Goal: Information Seeking & Learning: Learn about a topic

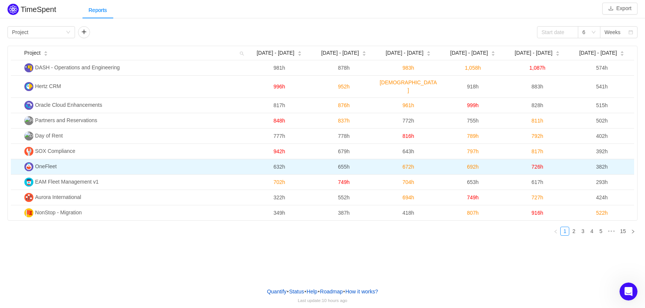
click at [100, 159] on td "OneFleet" at bounding box center [134, 166] width 226 height 15
click at [41, 163] on span "OneFleet" at bounding box center [46, 166] width 22 height 6
click at [30, 162] on img at bounding box center [28, 166] width 9 height 9
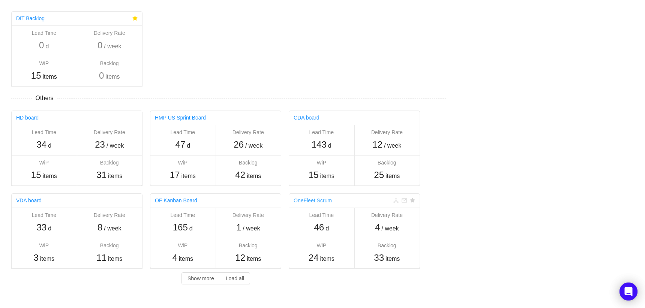
click at [315, 201] on link "OneFleet Scrum" at bounding box center [312, 201] width 38 height 6
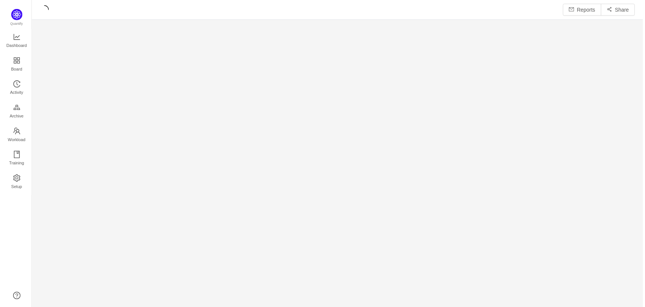
scroll to position [308, 615]
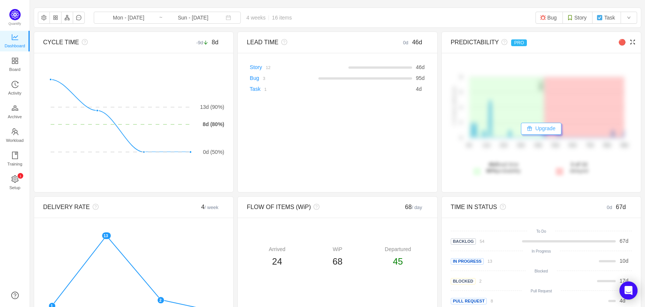
scroll to position [21, 0]
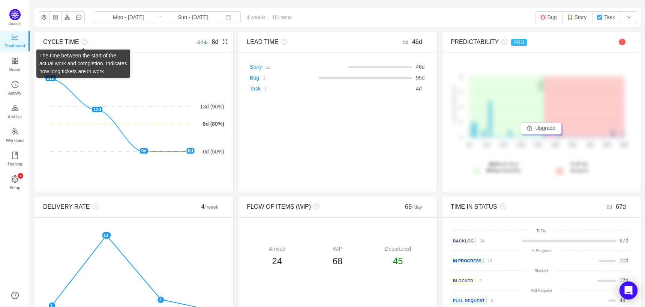
click at [84, 41] on icon "icon: question-circle" at bounding box center [85, 42] width 6 height 6
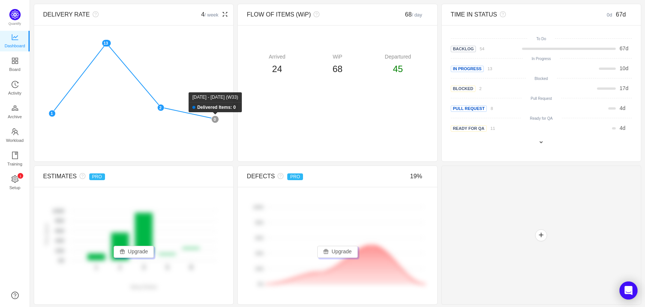
scroll to position [214, 0]
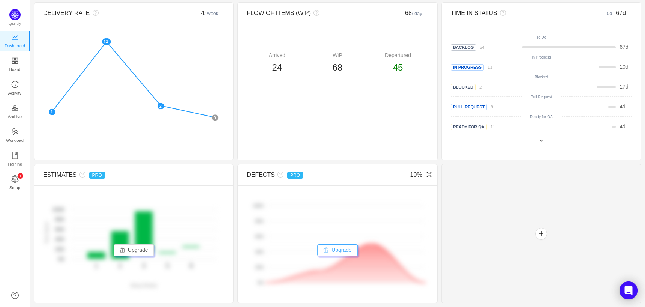
click at [336, 251] on button "Upgrade" at bounding box center [337, 250] width 40 height 12
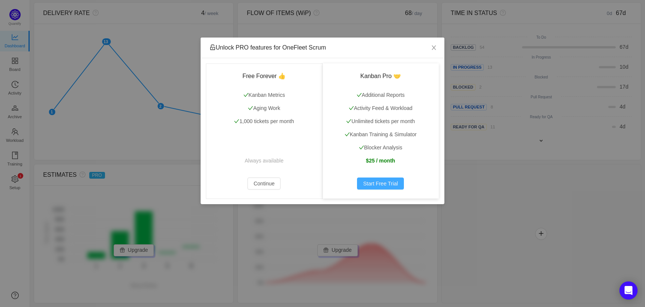
click at [379, 183] on button "Start Free Trial" at bounding box center [380, 183] width 47 height 12
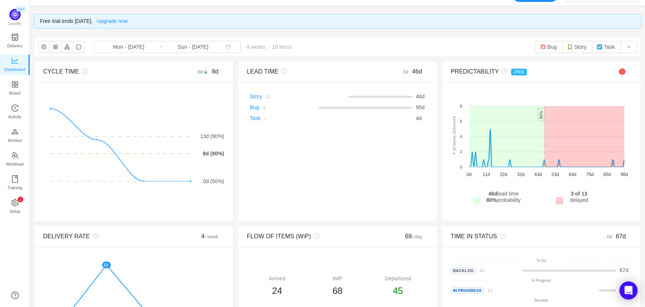
scroll to position [15, 0]
click at [547, 47] on button "Bug" at bounding box center [548, 46] width 27 height 12
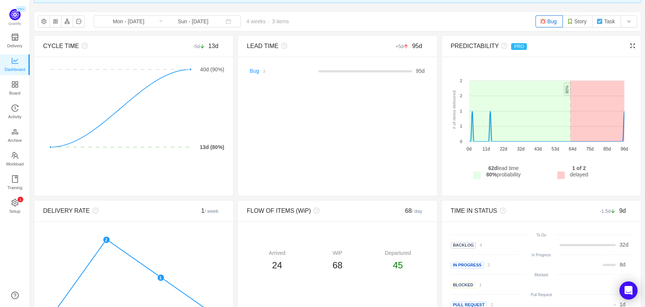
scroll to position [17, 0]
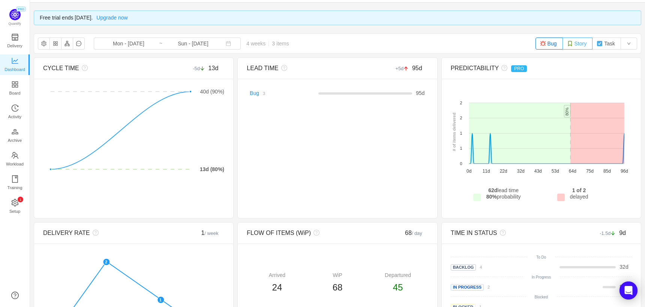
click at [579, 44] on button "Story" at bounding box center [577, 43] width 30 height 12
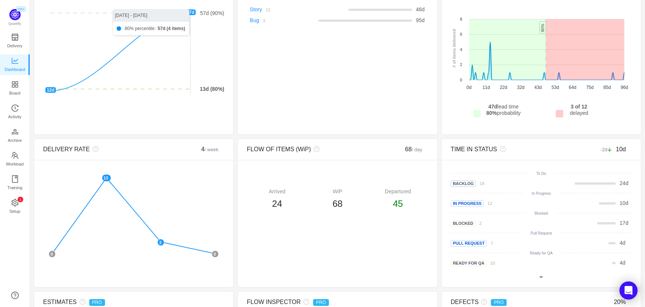
scroll to position [0, 0]
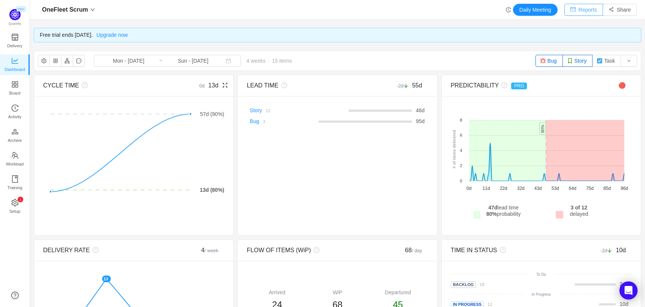
click at [576, 8] on button "Reports" at bounding box center [583, 10] width 39 height 12
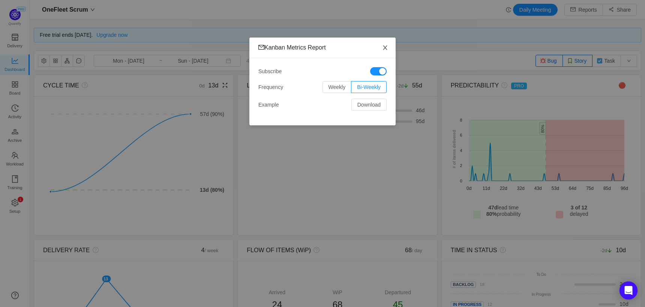
drag, startPoint x: 383, startPoint y: 48, endPoint x: 221, endPoint y: 67, distance: 163.8
click at [383, 48] on icon "icon: close" at bounding box center [385, 48] width 6 height 6
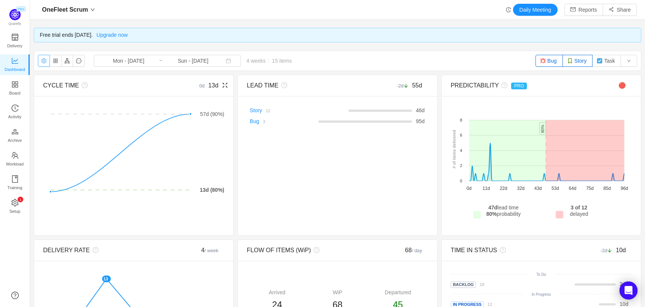
click at [45, 63] on button "button" at bounding box center [44, 61] width 12 height 12
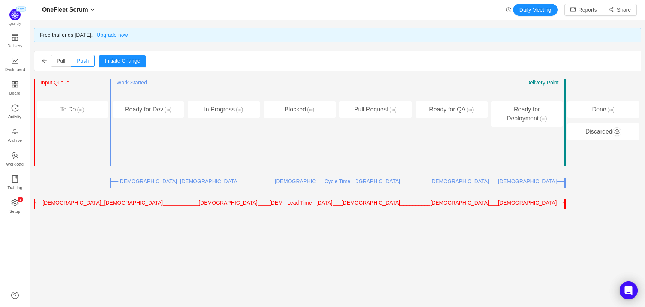
click at [42, 63] on icon "icon: arrow-left" at bounding box center [44, 60] width 5 height 5
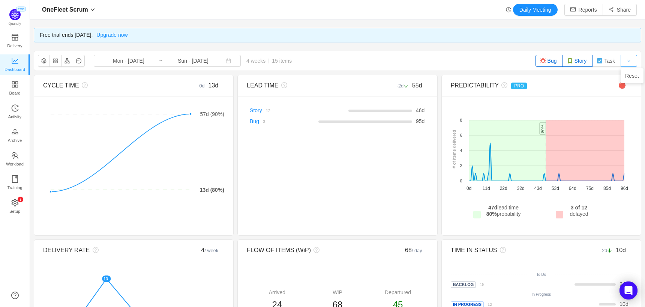
click at [632, 62] on button "button" at bounding box center [628, 61] width 16 height 12
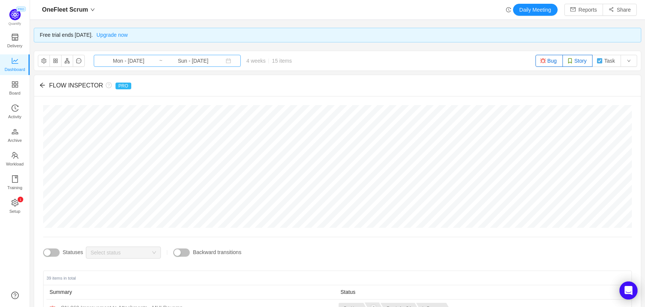
click at [127, 59] on input "Mon - [DATE]" at bounding box center [128, 61] width 61 height 8
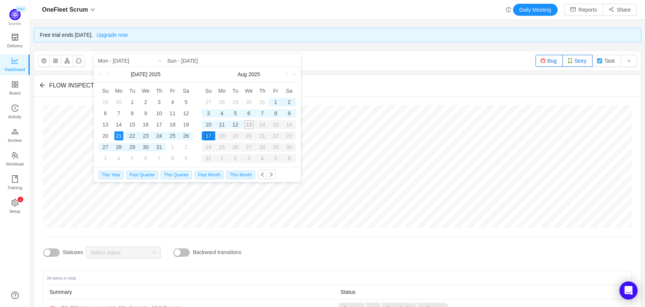
click at [248, 103] on div "30" at bounding box center [248, 101] width 9 height 9
click at [248, 124] on div "13" at bounding box center [248, 124] width 13 height 9
click at [236, 124] on div "12" at bounding box center [235, 124] width 9 height 9
type input "Wed - Jul 30, 2025"
type input "Tue - Aug 12, 2025"
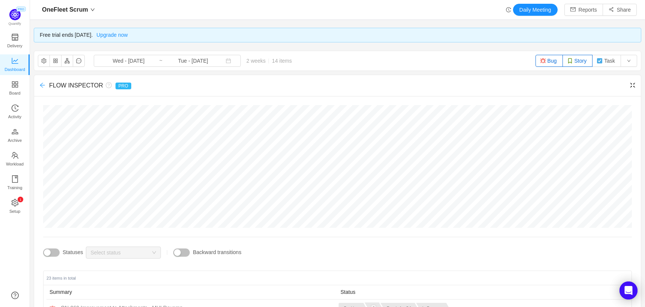
click at [42, 85] on icon "icon: arrow-left" at bounding box center [42, 85] width 5 height 5
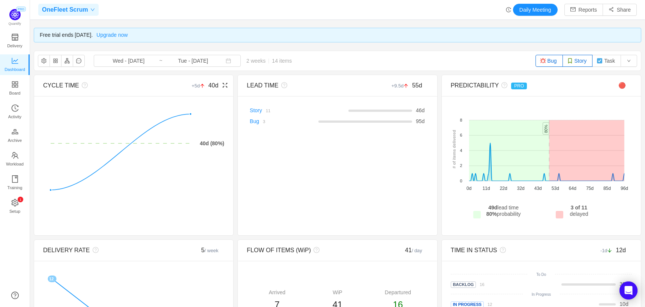
click at [93, 9] on icon "icon: down" at bounding box center [92, 9] width 4 height 4
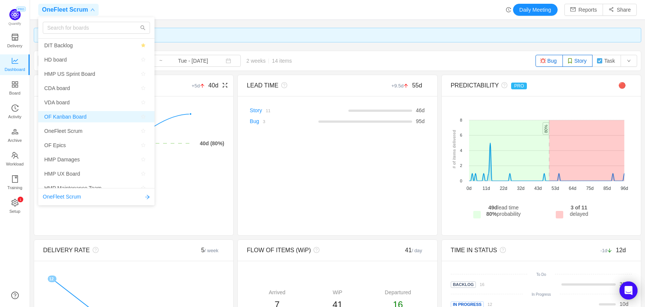
scroll to position [21, 0]
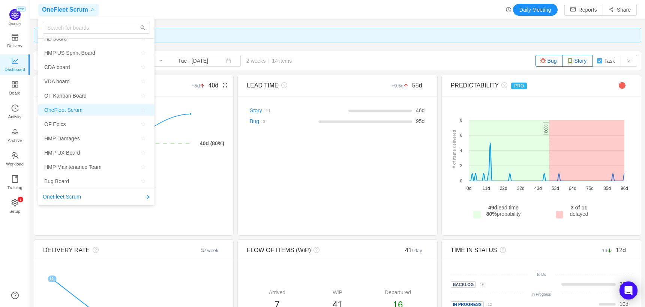
click at [75, 110] on span "OneFleet Scrum" at bounding box center [63, 109] width 38 height 11
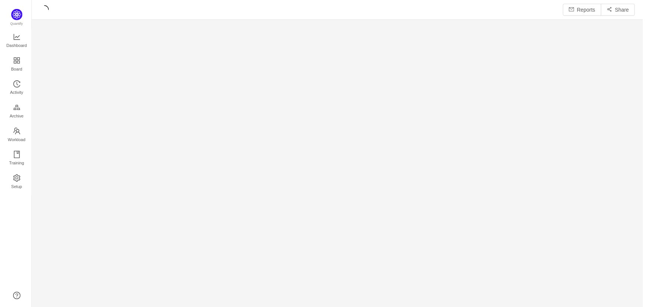
scroll to position [308, 615]
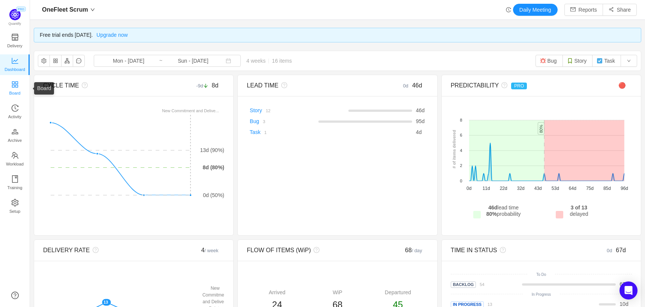
click at [15, 90] on span "Board" at bounding box center [14, 92] width 11 height 15
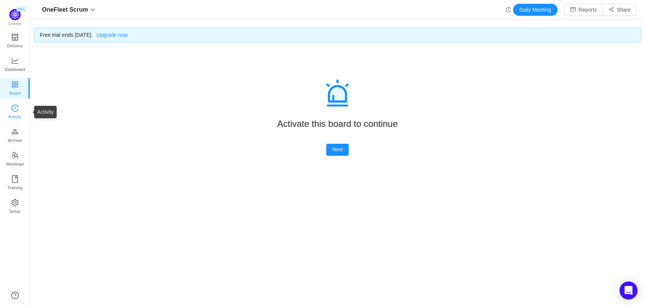
click at [13, 109] on span "Activity" at bounding box center [14, 116] width 13 height 15
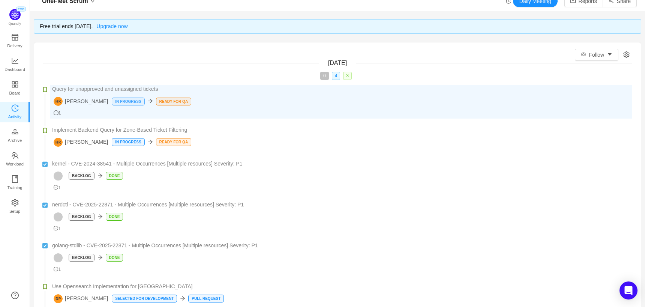
scroll to position [9, 0]
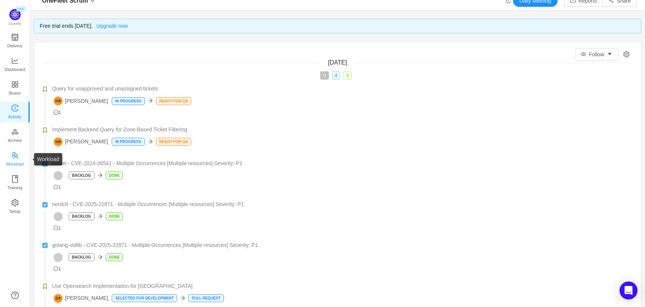
click at [13, 156] on icon "icon: team" at bounding box center [14, 154] width 7 height 7
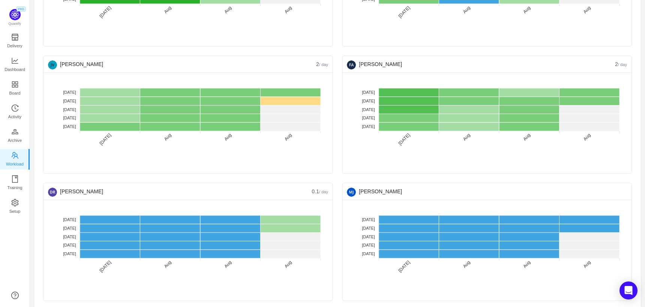
scroll to position [417, 0]
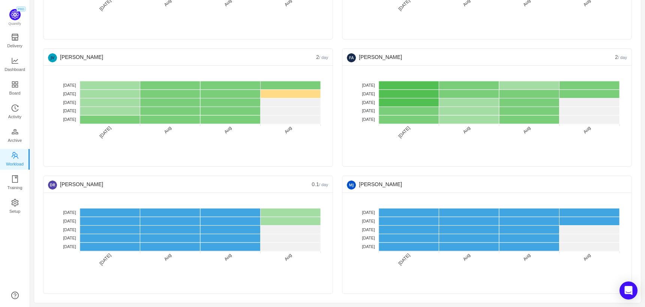
click at [467, 130] on tspan "Aug" at bounding box center [466, 129] width 9 height 9
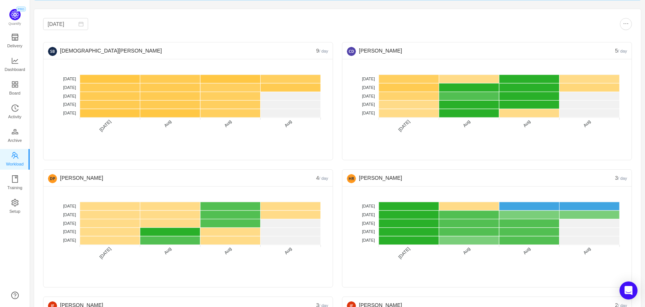
scroll to position [0, 0]
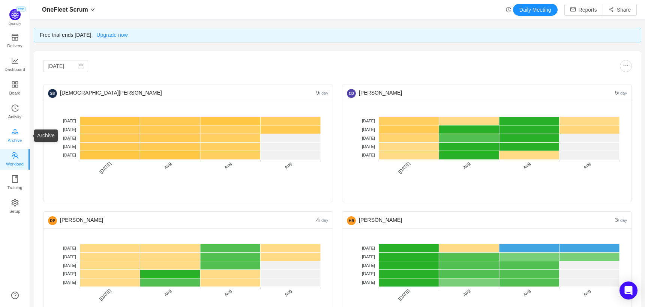
click at [19, 137] on span "Archive" at bounding box center [15, 140] width 14 height 15
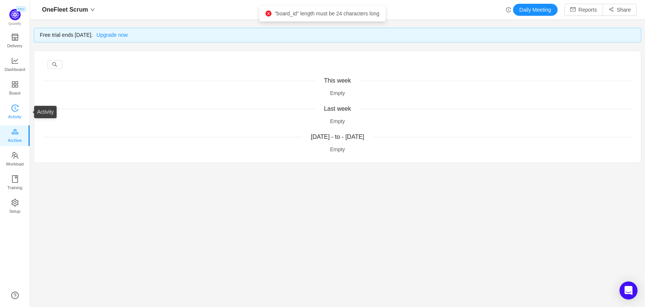
click at [13, 111] on span "Activity" at bounding box center [14, 116] width 13 height 15
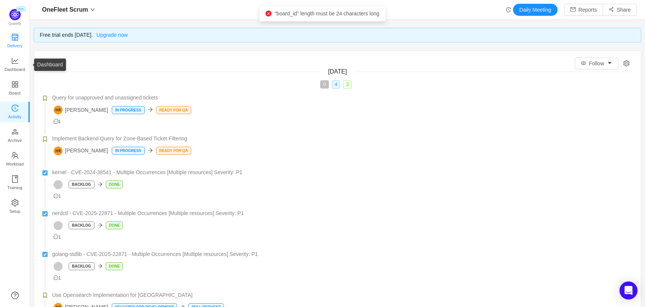
click at [16, 37] on icon "icon: shop" at bounding box center [14, 36] width 7 height 7
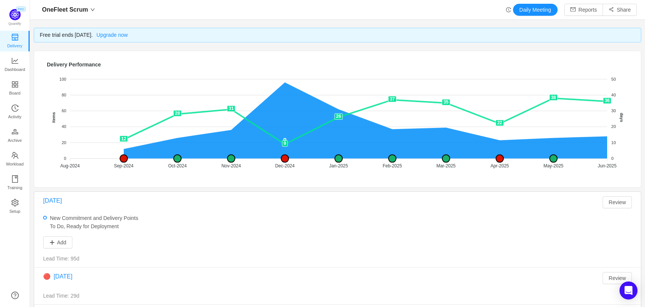
scroll to position [307, 615]
click at [18, 18] on img at bounding box center [14, 14] width 11 height 11
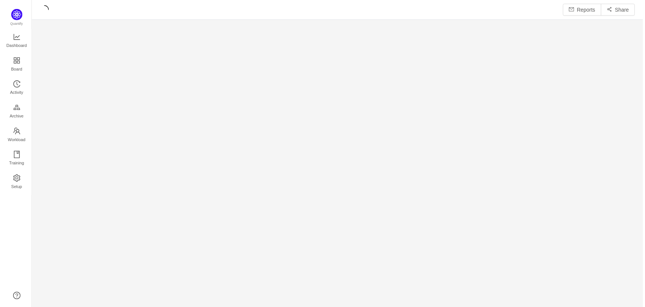
scroll to position [308, 615]
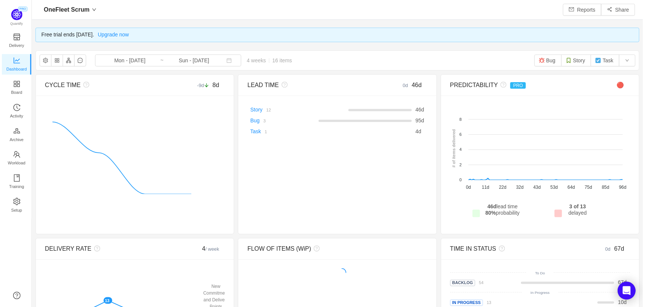
scroll to position [307, 615]
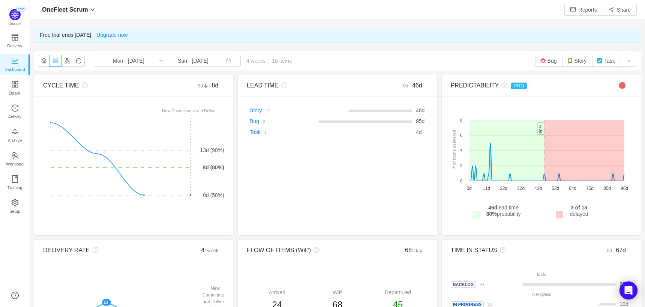
click at [55, 63] on button "button" at bounding box center [55, 61] width 12 height 12
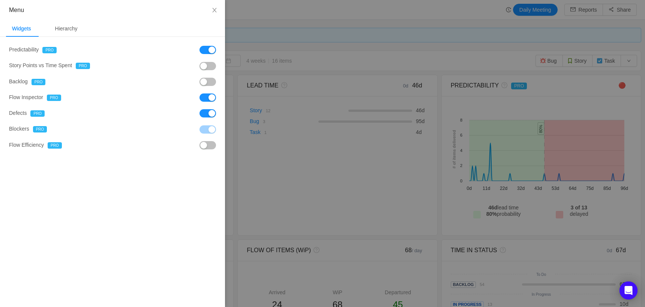
click at [210, 64] on button "button" at bounding box center [207, 66] width 16 height 8
click at [304, 21] on div at bounding box center [322, 153] width 645 height 307
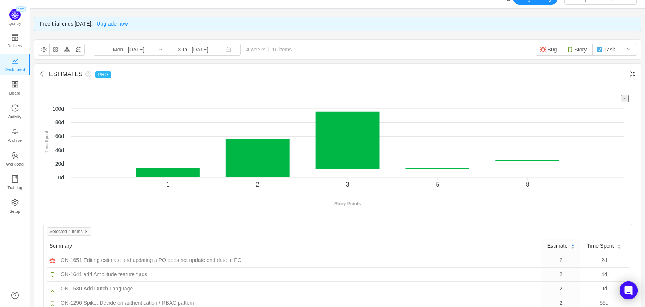
scroll to position [28, 0]
